Goal: Task Accomplishment & Management: Use online tool/utility

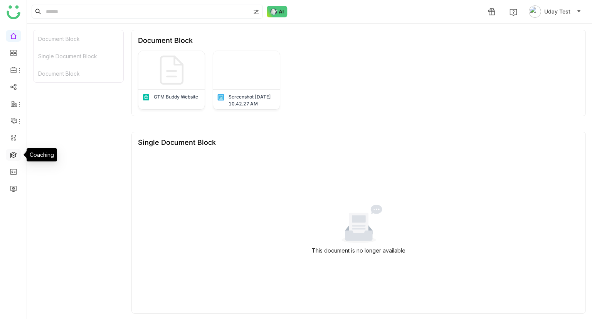
click at [14, 154] on link at bounding box center [13, 154] width 7 height 7
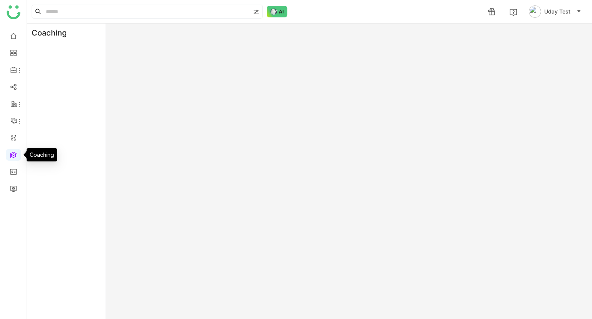
click at [14, 154] on link at bounding box center [13, 154] width 7 height 7
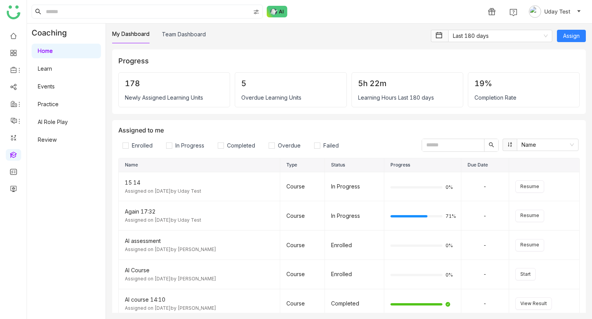
click at [54, 123] on link "AI Role Play" at bounding box center [53, 121] width 30 height 7
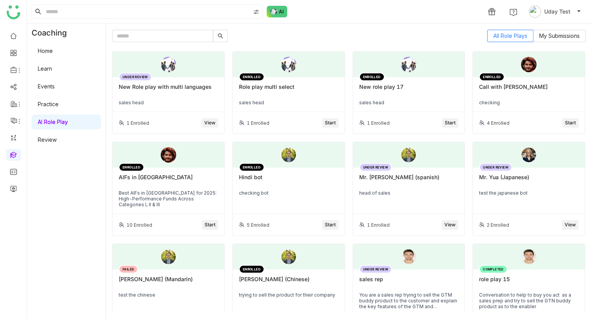
click at [197, 88] on div "New Role play with multi languages" at bounding box center [168, 89] width 99 height 13
click at [329, 122] on span "Start" at bounding box center [330, 122] width 11 height 7
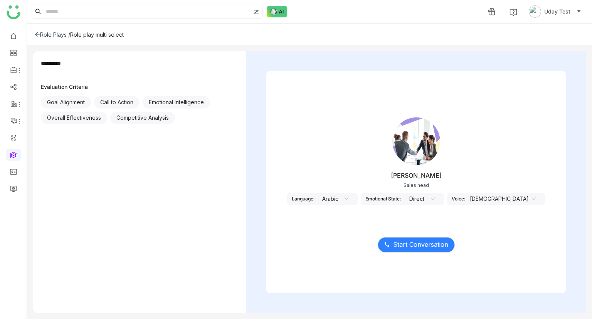
click at [349, 197] on nz-select-item "Arabic" at bounding box center [333, 199] width 29 height 12
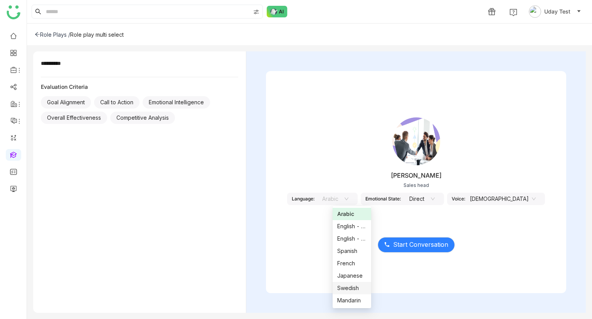
click at [347, 287] on div "Swedish" at bounding box center [351, 287] width 29 height 8
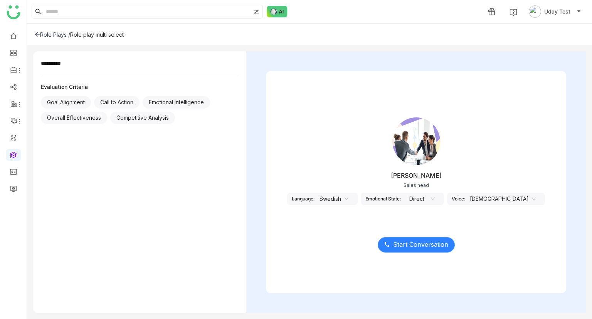
click at [404, 247] on span "Start Conversation" at bounding box center [420, 244] width 55 height 10
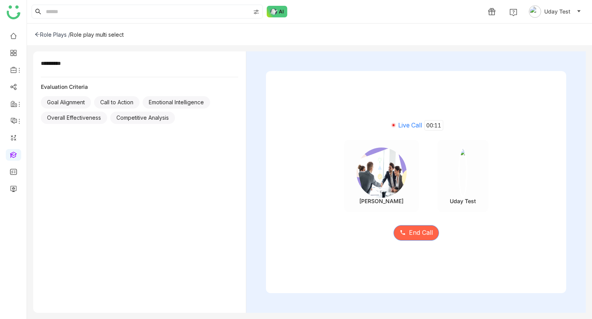
click at [411, 239] on button "End Call" at bounding box center [417, 232] width 46 height 15
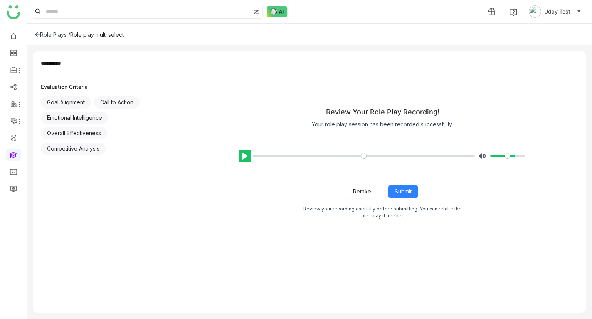
click at [241, 150] on button "Pause Play" at bounding box center [245, 156] width 12 height 12
click at [401, 186] on button "Submit" at bounding box center [403, 191] width 29 height 12
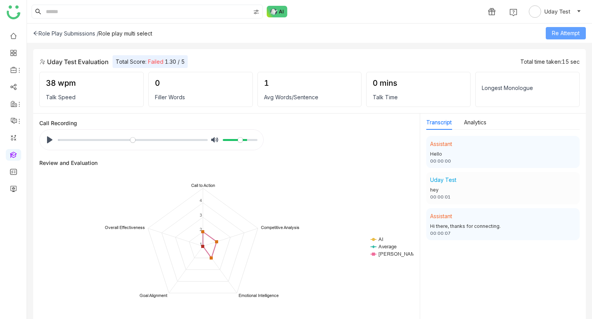
click at [563, 35] on span "Re Attempt" at bounding box center [566, 33] width 28 height 8
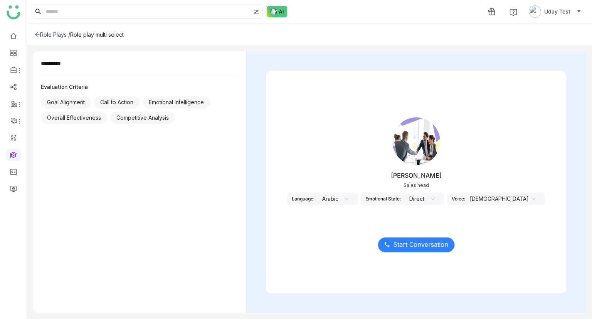
click at [349, 201] on nz-select-item "Arabic" at bounding box center [333, 199] width 29 height 12
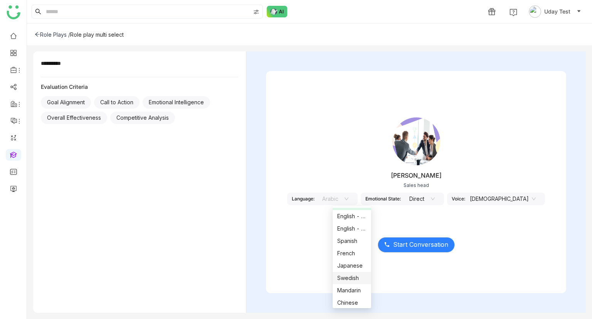
scroll to position [12, 0]
click at [342, 262] on div "Japanese" at bounding box center [351, 263] width 29 height 8
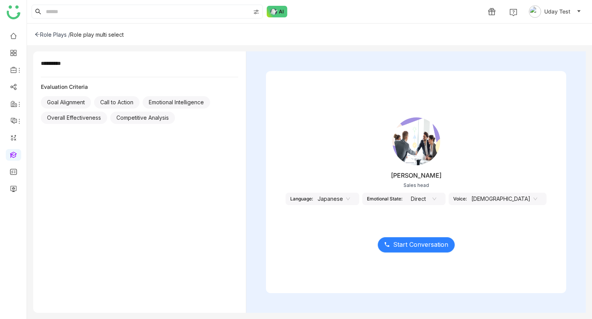
click at [397, 247] on span "Start Conversation" at bounding box center [420, 244] width 55 height 10
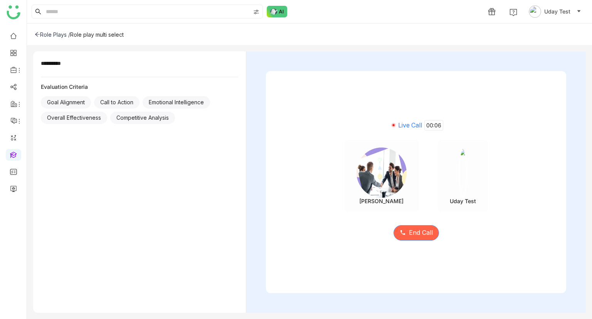
click at [409, 236] on span "End Call" at bounding box center [421, 233] width 24 height 10
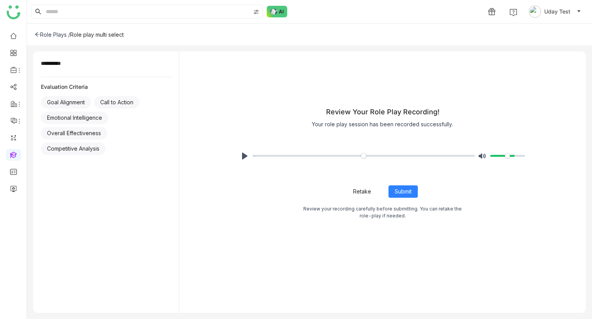
click at [367, 192] on span "Retake" at bounding box center [362, 191] width 18 height 8
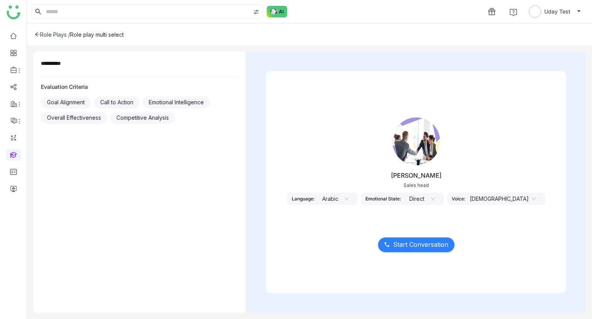
click at [349, 198] on nz-select-item "Arabic" at bounding box center [333, 199] width 29 height 12
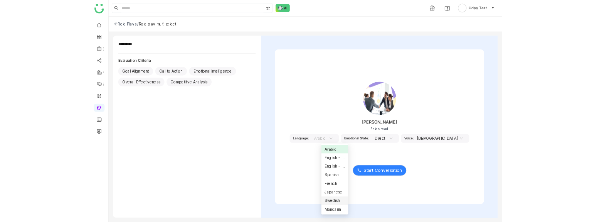
scroll to position [12, 0]
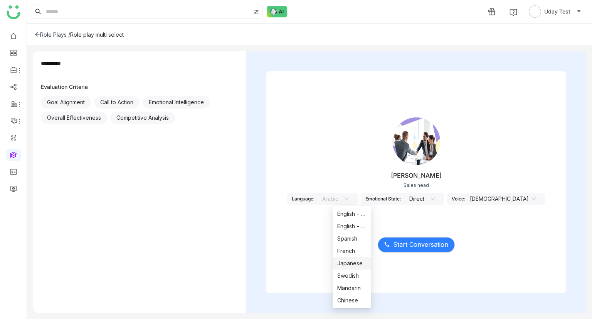
click at [345, 260] on div "Japanese" at bounding box center [351, 263] width 29 height 8
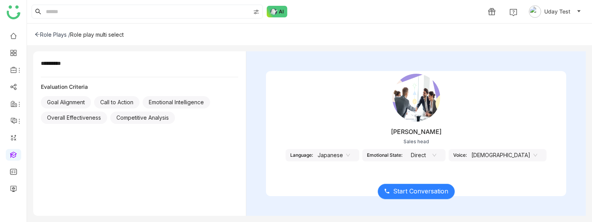
click at [420, 188] on span "Start Conversation" at bounding box center [420, 191] width 55 height 10
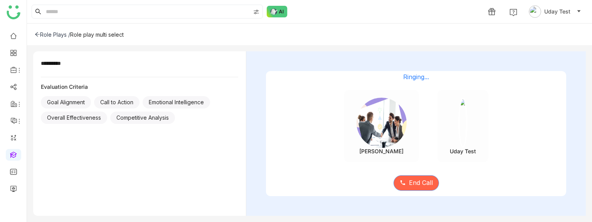
click at [420, 186] on span "End Call" at bounding box center [421, 183] width 24 height 10
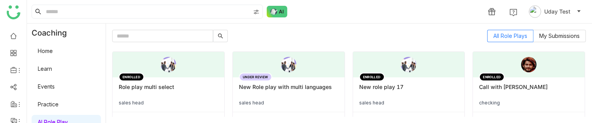
click at [199, 96] on div "ENROLLED Role play multi select sales head" at bounding box center [169, 94] width 112 height 35
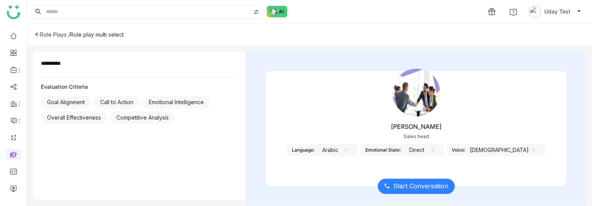
click at [415, 186] on span "Start Conversation" at bounding box center [420, 186] width 55 height 10
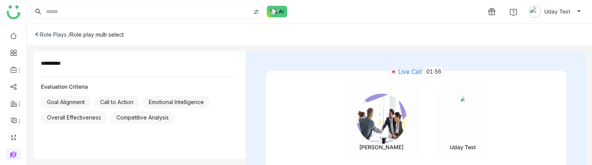
click at [459, 105] on img at bounding box center [463, 119] width 9 height 50
click at [420, 96] on div "[PERSON_NAME] [PERSON_NAME] Test" at bounding box center [416, 122] width 300 height 72
click at [420, 96] on div "Jhon Rickey Uday Test" at bounding box center [416, 122] width 300 height 72
click at [584, 102] on div "Live Call 01:59 Jhon Rickey Uday Test End Call" at bounding box center [416, 128] width 340 height 154
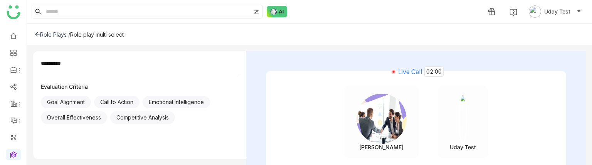
click at [268, 58] on div "Live Call 02:00 Jhon Rickey Uday Test End Call" at bounding box center [416, 128] width 340 height 154
click at [268, 58] on div "Live Call 02:01 Jhon Rickey Uday Test End Call" at bounding box center [416, 128] width 340 height 154
drag, startPoint x: 51, startPoint y: 100, endPoint x: 57, endPoint y: 132, distance: 31.8
click at [57, 132] on div "**********" at bounding box center [139, 105] width 213 height 108
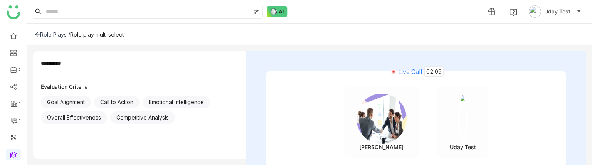
click at [330, 122] on div "Jhon Rickey Uday Test" at bounding box center [416, 122] width 300 height 72
click at [582, 103] on div "Live Call 02:11 Jhon Rickey Uday Test End Call" at bounding box center [416, 128] width 340 height 154
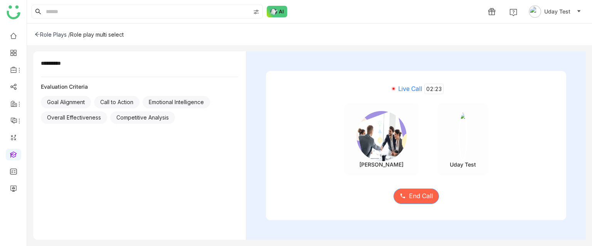
click at [414, 202] on button "End Call" at bounding box center [417, 196] width 46 height 15
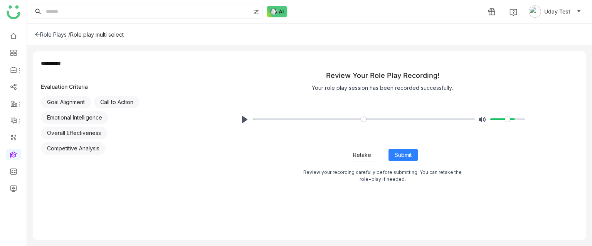
click at [358, 157] on span "Retake" at bounding box center [362, 155] width 18 height 8
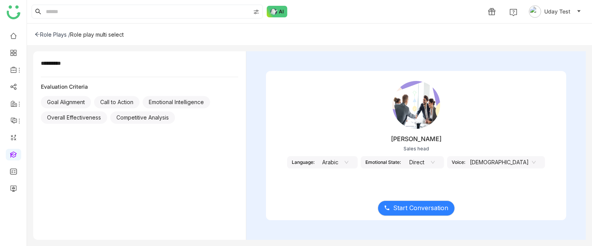
click at [349, 162] on nz-select-item "Arabic" at bounding box center [333, 163] width 29 height 12
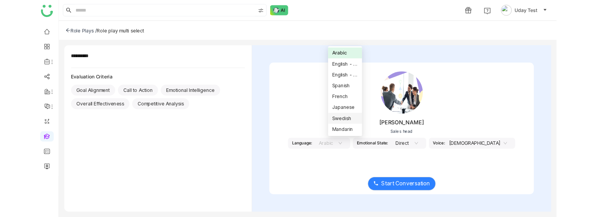
scroll to position [12, 0]
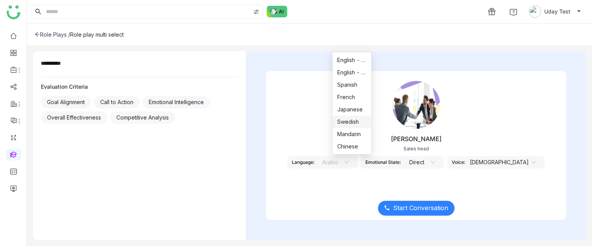
click at [267, 126] on div "Jhon Rickey Sales head Language: Arabic Emotional State: Direct Voice: Male" at bounding box center [416, 130] width 300 height 116
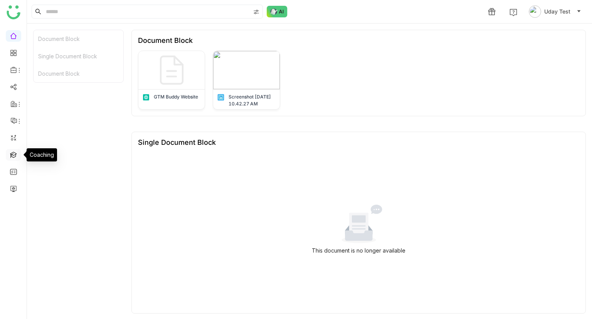
click at [12, 156] on link at bounding box center [13, 154] width 7 height 7
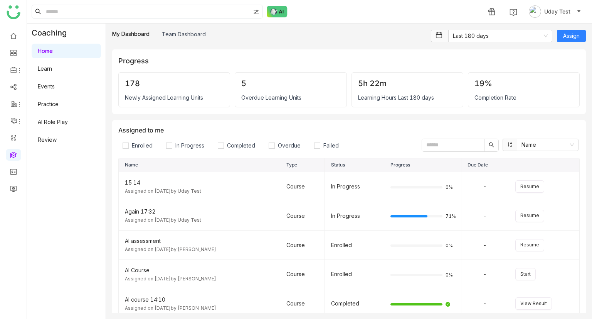
click at [57, 118] on link "AI Role Play" at bounding box center [53, 121] width 30 height 7
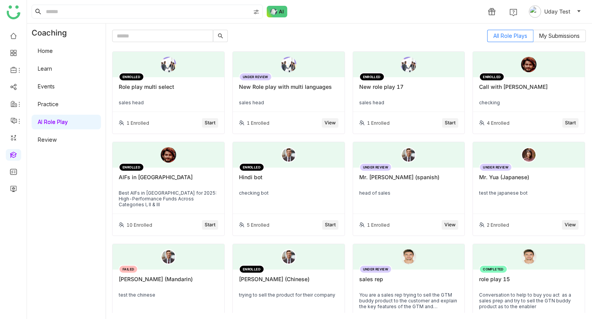
click at [193, 111] on div "ENROLLED Role play multi select sales head" at bounding box center [169, 94] width 112 height 35
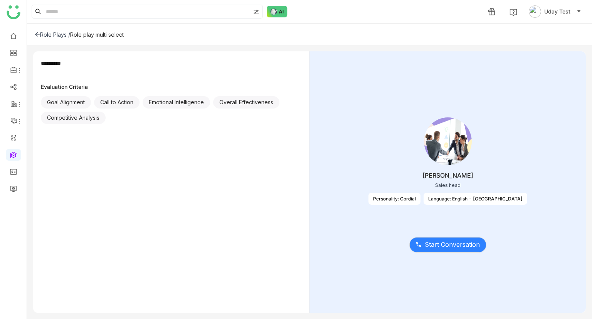
click at [44, 39] on div "Role Plays / Role play multi select" at bounding box center [309, 35] width 565 height 22
click at [60, 34] on div "Role Plays /" at bounding box center [52, 34] width 35 height 7
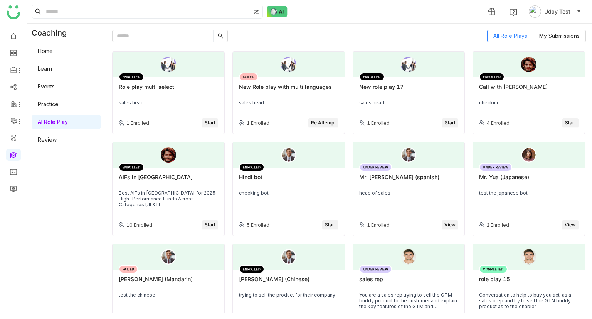
click at [277, 100] on div "sales head" at bounding box center [288, 102] width 99 height 6
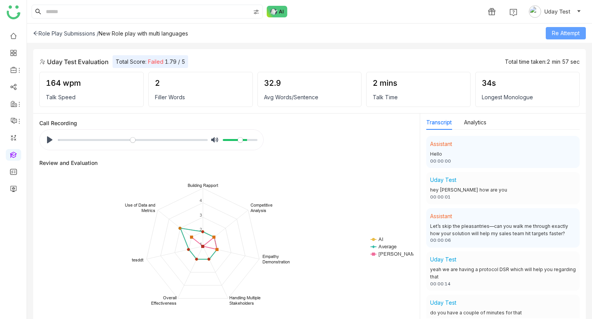
click at [571, 33] on span "Re Attempt" at bounding box center [566, 33] width 28 height 8
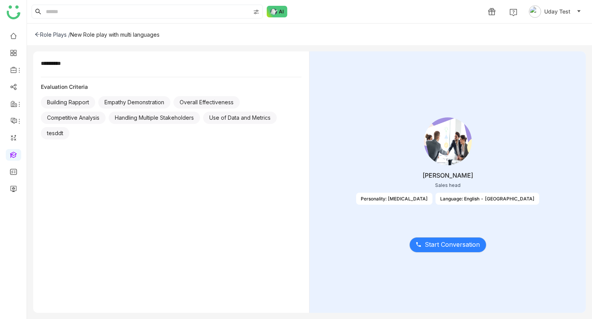
click at [35, 34] on icon at bounding box center [37, 34] width 5 height 5
